Goal: Task Accomplishment & Management: Complete application form

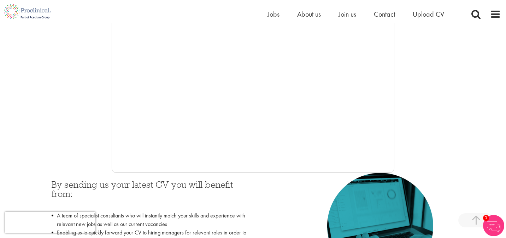
scroll to position [183, 0]
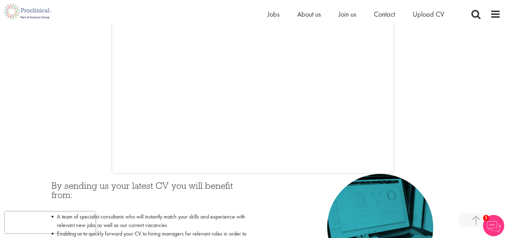
click at [45, 125] on div at bounding box center [253, 67] width 496 height 212
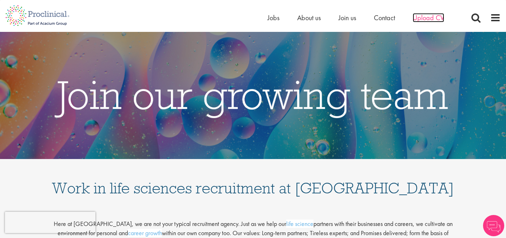
click at [431, 18] on span "Upload CV" at bounding box center [428, 17] width 31 height 9
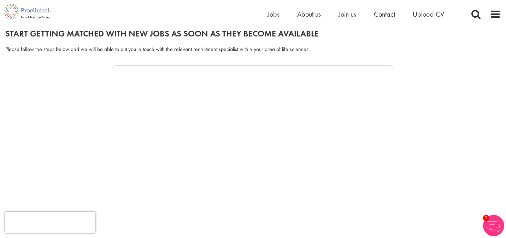
scroll to position [81, 0]
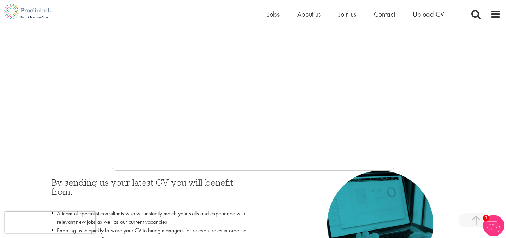
scroll to position [185, 0]
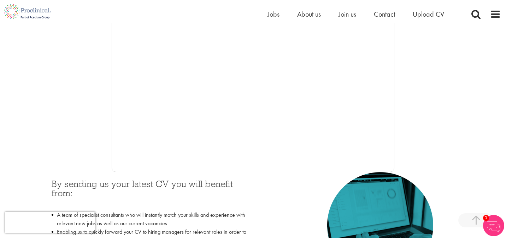
click at [250, 183] on div "By sending us your latest CV you will benefit from: A team of specialist consul…" at bounding box center [149, 241] width 207 height 138
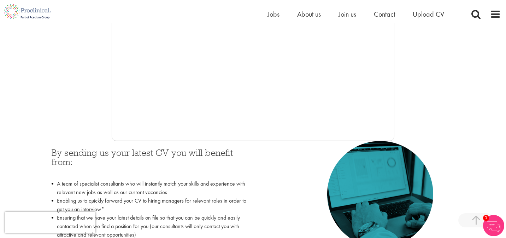
scroll to position [0, 0]
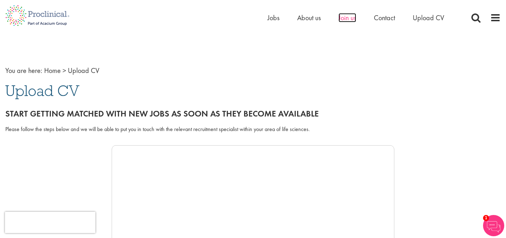
click at [352, 17] on span "Join us" at bounding box center [348, 17] width 18 height 9
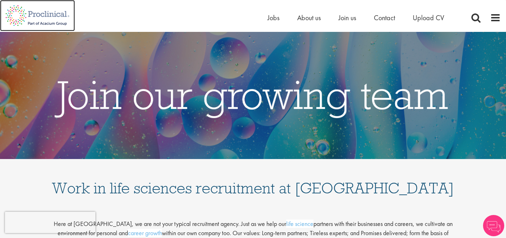
click at [60, 16] on img at bounding box center [37, 15] width 75 height 31
